Goal: Task Accomplishment & Management: Use online tool/utility

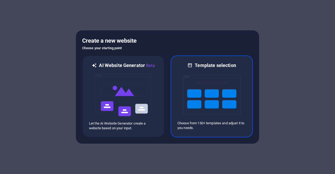
click at [235, 86] on img at bounding box center [212, 95] width 58 height 52
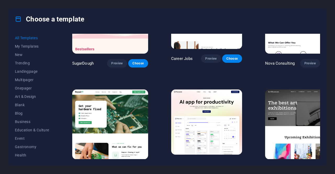
scroll to position [52, 0]
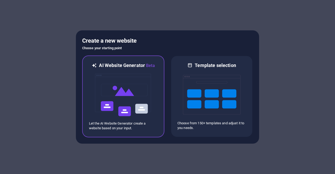
click at [109, 85] on img at bounding box center [123, 95] width 58 height 52
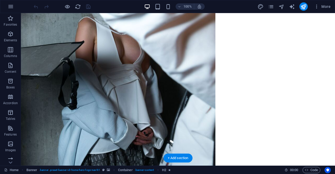
scroll to position [26, 0]
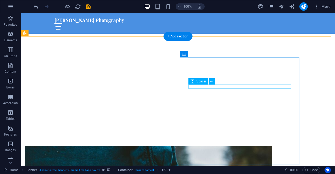
scroll to position [131, 0]
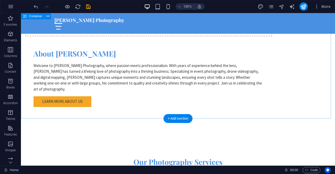
scroll to position [365, 0]
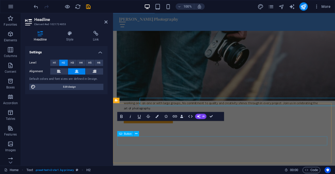
scroll to position [392, 0]
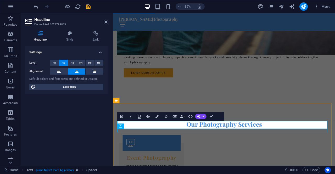
scroll to position [365, 0]
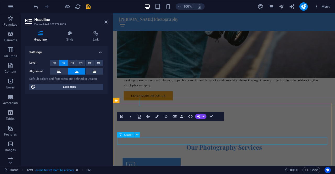
scroll to position [392, 0]
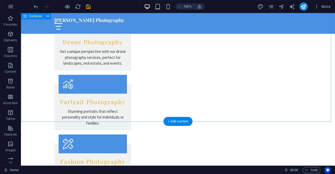
scroll to position [651, 0]
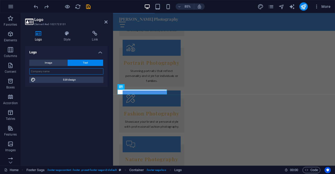
click at [64, 68] on input "text" at bounding box center [66, 71] width 74 height 6
type input "Andrew Bain"
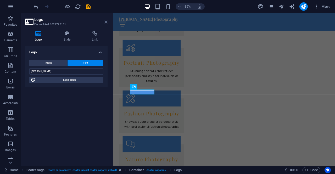
click at [107, 21] on icon at bounding box center [105, 22] width 3 height 4
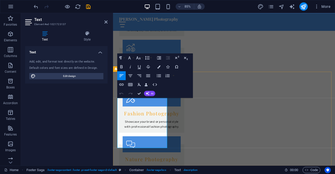
drag, startPoint x: 160, startPoint y: 116, endPoint x: 140, endPoint y: 116, distance: 19.6
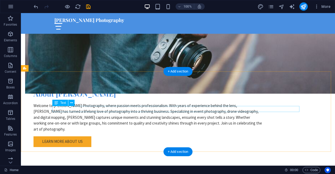
scroll to position [310, 0]
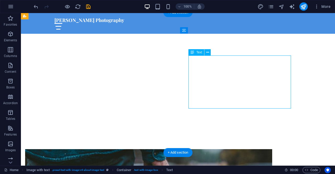
scroll to position [180, 0]
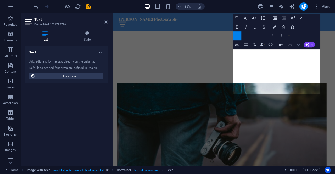
scroll to position [153, 0]
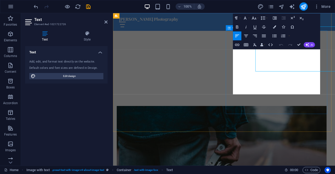
scroll to position [180, 0]
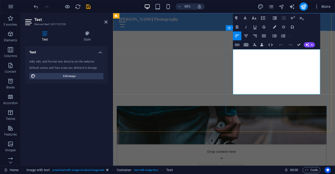
drag, startPoint x: 343, startPoint y: 106, endPoint x: 249, endPoint y: 56, distance: 106.1
copy p "Welcome to Andrew Bain, where passion meets professionalism. With years of expe…"
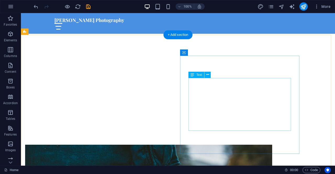
scroll to position [131, 0]
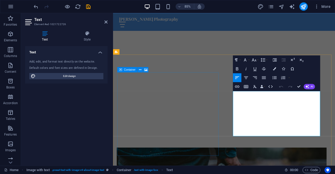
drag, startPoint x: 317, startPoint y: 150, endPoint x: 236, endPoint y: 92, distance: 99.4
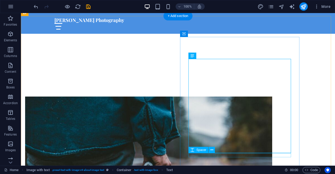
scroll to position [182, 0]
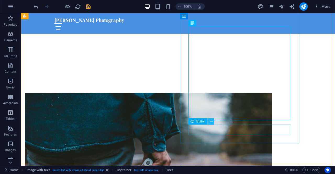
click at [210, 122] on icon at bounding box center [211, 121] width 3 height 5
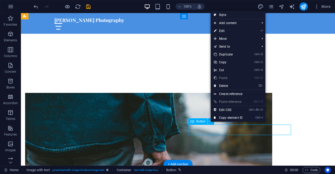
drag, startPoint x: 229, startPoint y: 128, endPoint x: 256, endPoint y: 131, distance: 27.0
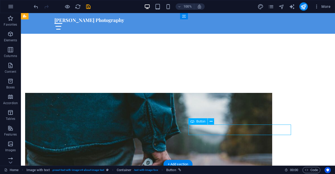
drag, startPoint x: 235, startPoint y: 130, endPoint x: 277, endPoint y: 131, distance: 42.1
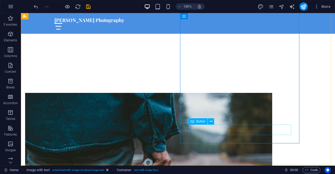
click at [197, 121] on span "Button" at bounding box center [200, 121] width 9 height 3
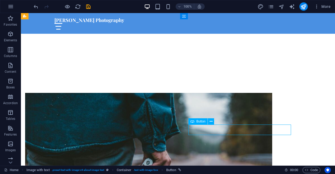
click at [195, 123] on div "Button" at bounding box center [197, 121] width 19 height 6
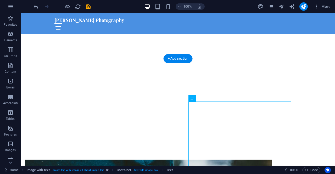
scroll to position [130, 0]
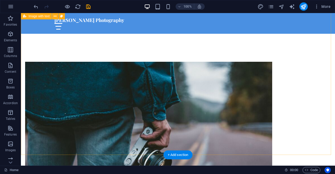
scroll to position [131, 0]
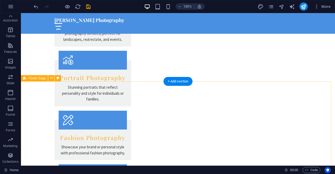
scroll to position [692, 0]
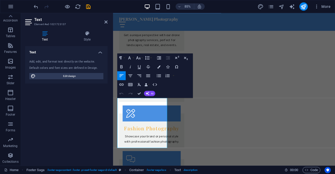
drag, startPoint x: 171, startPoint y: 168, endPoint x: 221, endPoint y: 117, distance: 71.8
click at [113, 101] on html "Skip to main content Andrew Bain Photography Home About Services Book Now Conta…" at bounding box center [243, 64] width 261 height 1486
copy p "Andrew captures life's most precious moments with creativity and professionalis…"
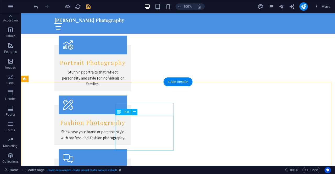
scroll to position [691, 0]
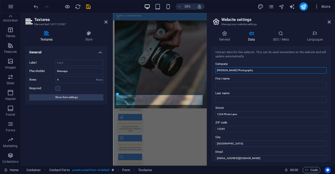
click at [255, 70] on input "Andrew Bain Photography" at bounding box center [270, 70] width 111 height 6
click at [331, 22] on aside "Website settings Manage your website settings General Data SEO / Meta Languages…" at bounding box center [271, 89] width 128 height 152
click at [329, 23] on icon at bounding box center [328, 22] width 3 height 4
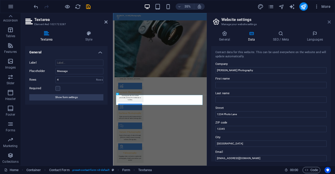
scroll to position [592, 0]
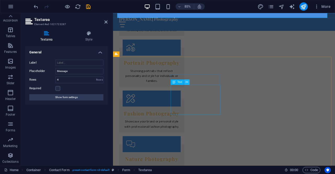
click at [186, 81] on icon at bounding box center [187, 82] width 2 height 5
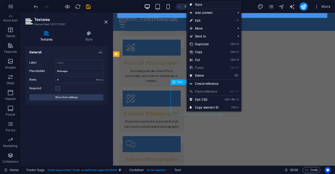
scroll to position [683, 0]
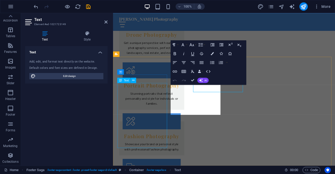
scroll to position [709, 0]
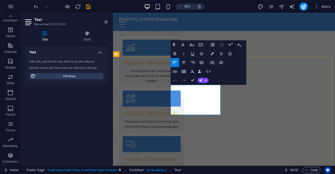
drag, startPoint x: 239, startPoint y: 129, endPoint x: 181, endPoint y: 127, distance: 57.9
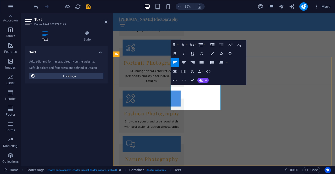
drag, startPoint x: 201, startPoint y: 120, endPoint x: 327, endPoint y: 273, distance: 198.1
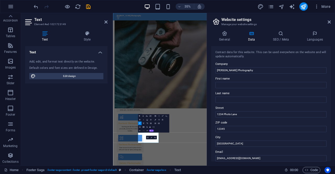
click at [332, 20] on aside "Website settings Manage your website settings General Data SEO / Meta Languages…" at bounding box center [271, 89] width 128 height 152
click at [331, 22] on aside "Website settings Manage your website settings General Data SEO / Meta Languages…" at bounding box center [271, 89] width 128 height 152
click at [329, 23] on icon at bounding box center [328, 22] width 3 height 4
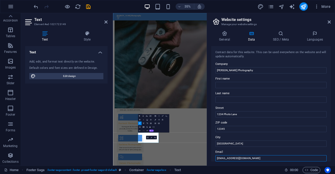
click at [263, 159] on input "info@andrewbainphotography.com" at bounding box center [270, 158] width 111 height 6
type input "Andrewbain1986@gmail.com"
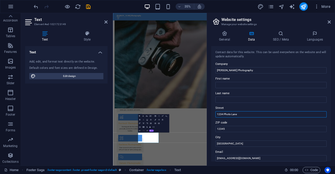
click at [248, 112] on input "1234 Photo Lane" at bounding box center [270, 114] width 111 height 6
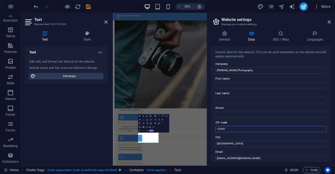
click at [237, 128] on input "12345" at bounding box center [270, 129] width 111 height 6
click at [234, 141] on input "Snapville" at bounding box center [270, 143] width 111 height 6
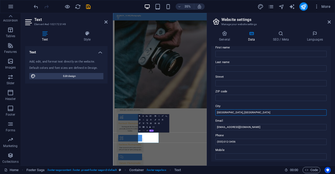
scroll to position [52, 0]
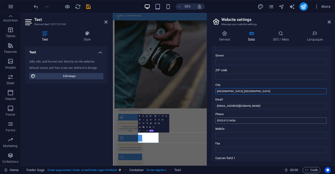
type input "Calgary, Alberta"
click at [250, 119] on input "(555) 012-3456" at bounding box center [270, 120] width 111 height 6
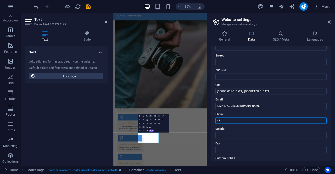
type input "4"
type input "403"
click at [222, 121] on input "(555) 012-3456" at bounding box center [270, 120] width 111 height 6
click at [226, 119] on input "(403) 012-3456" at bounding box center [270, 120] width 111 height 6
click at [228, 119] on input "(403) 012-3456" at bounding box center [270, 120] width 111 height 6
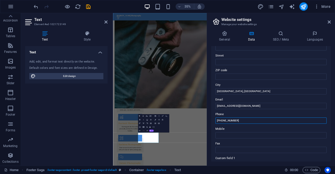
click at [272, 119] on input "(403) 797-3456" at bounding box center [270, 120] width 111 height 6
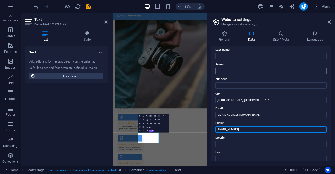
scroll to position [0, 0]
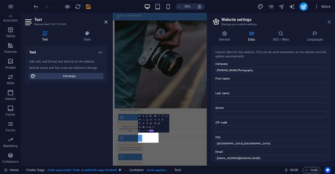
type input "(403) 797-5289"
click at [330, 22] on icon at bounding box center [328, 22] width 3 height 4
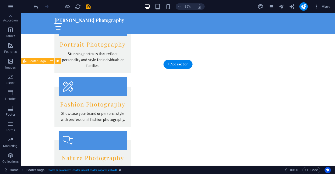
scroll to position [683, 0]
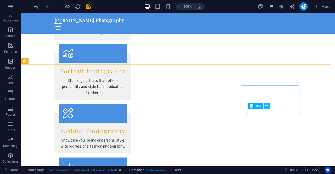
click at [268, 106] on button at bounding box center [266, 106] width 6 height 6
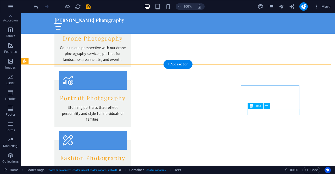
scroll to position [709, 0]
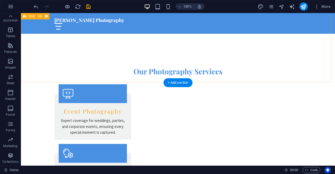
scroll to position [628, 0]
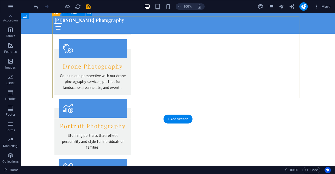
checkbox input "false"
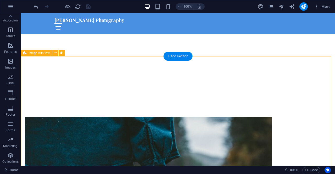
scroll to position [0, 0]
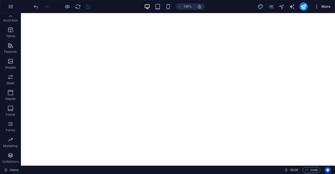
click at [317, 5] on icon "button" at bounding box center [316, 6] width 5 height 5
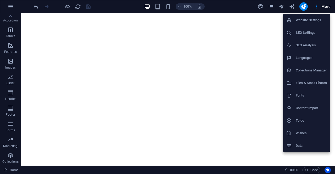
click at [309, 48] on h6 "SEO Analysis" at bounding box center [311, 45] width 31 height 6
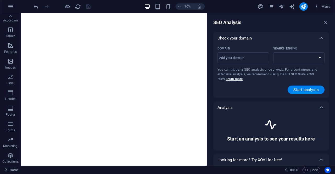
select select "google.com"
click at [248, 56] on input "Domain ​" at bounding box center [243, 58] width 52 height 8
click at [254, 34] on div "Check your domain" at bounding box center [270, 38] width 115 height 13
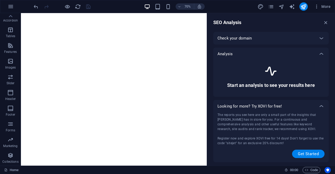
click at [254, 34] on div "Check your domain" at bounding box center [270, 38] width 115 height 13
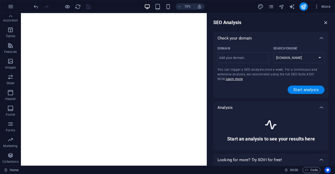
click at [325, 22] on icon "button" at bounding box center [326, 23] width 6 height 6
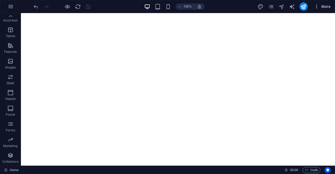
click at [323, 5] on span "More" at bounding box center [322, 6] width 16 height 5
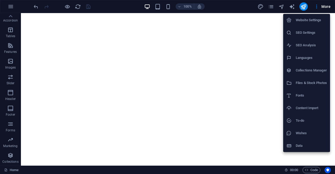
click at [312, 44] on h6 "SEO Analysis" at bounding box center [311, 45] width 31 height 6
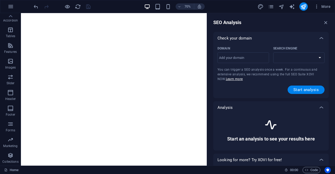
select select "google.com"
click at [325, 25] on icon "button" at bounding box center [326, 23] width 6 height 6
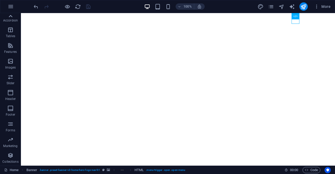
click at [9, 16] on icon at bounding box center [10, 16] width 7 height 7
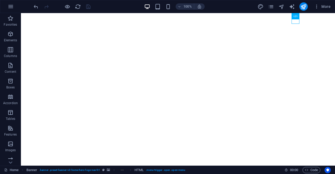
click at [9, 16] on icon "button" at bounding box center [10, 18] width 6 height 6
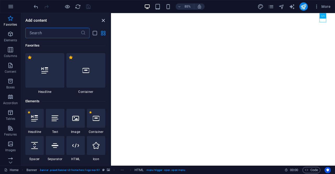
click at [103, 21] on icon "close panel" at bounding box center [103, 21] width 6 height 6
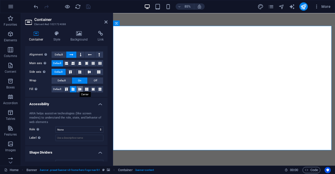
scroll to position [87, 0]
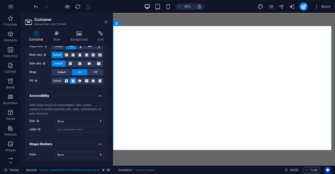
click at [106, 22] on icon at bounding box center [105, 22] width 3 height 4
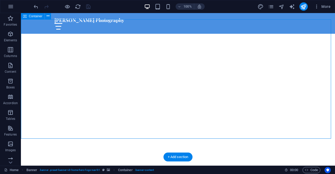
scroll to position [26, 0]
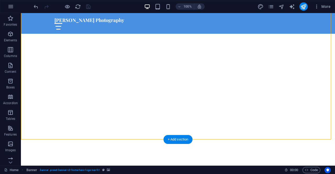
select select "vh"
select select "header"
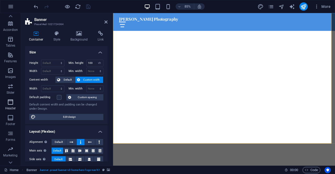
scroll to position [83, 0]
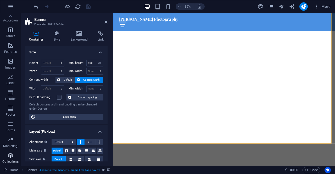
click at [9, 155] on icon "button" at bounding box center [10, 155] width 6 height 6
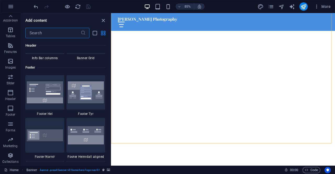
scroll to position [4788, 0]
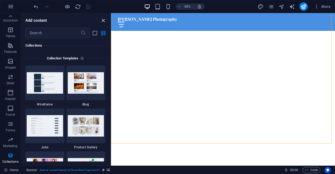
click at [101, 19] on icon "close panel" at bounding box center [103, 21] width 6 height 6
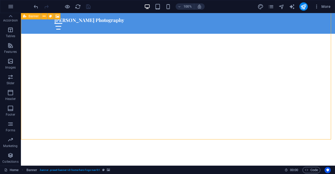
click at [25, 16] on icon at bounding box center [24, 16] width 3 height 6
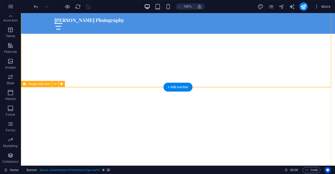
scroll to position [0, 0]
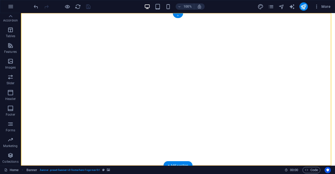
click at [177, 15] on div "+" at bounding box center [178, 15] width 10 height 5
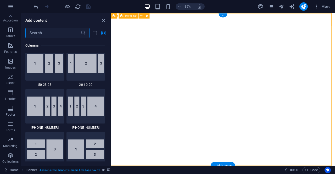
scroll to position [915, 0]
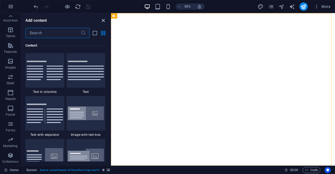
click at [103, 20] on icon "close panel" at bounding box center [103, 21] width 6 height 6
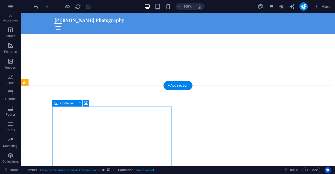
scroll to position [105, 0]
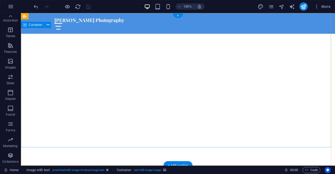
scroll to position [0, 0]
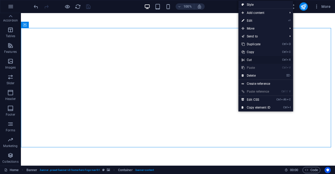
click at [244, 59] on link "Ctrl X Cut" at bounding box center [255, 60] width 35 height 8
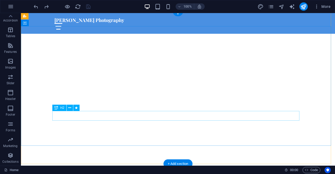
scroll to position [52, 0]
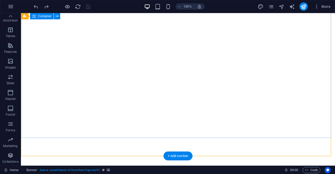
scroll to position [0, 0]
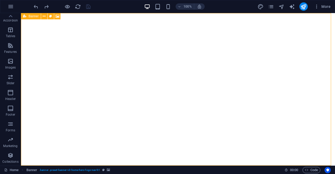
click at [25, 17] on icon at bounding box center [24, 16] width 3 height 6
click at [58, 16] on icon at bounding box center [57, 16] width 4 height 5
select select "ms"
select select "s"
select select "progressive"
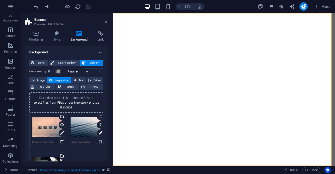
click at [105, 22] on icon at bounding box center [105, 22] width 3 height 4
